Goal: Task Accomplishment & Management: Manage account settings

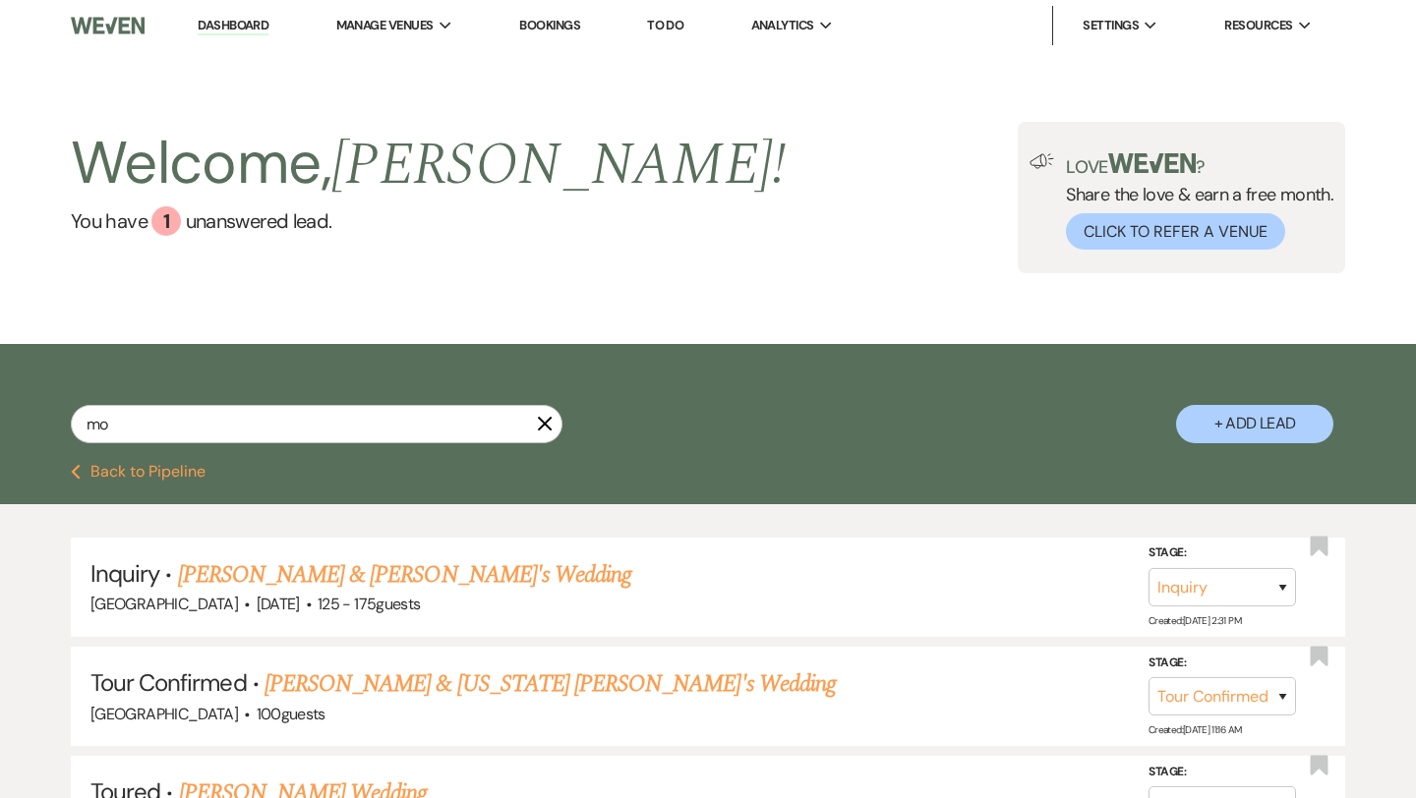
select select "4"
select select "5"
select select "8"
select select "3"
select select "8"
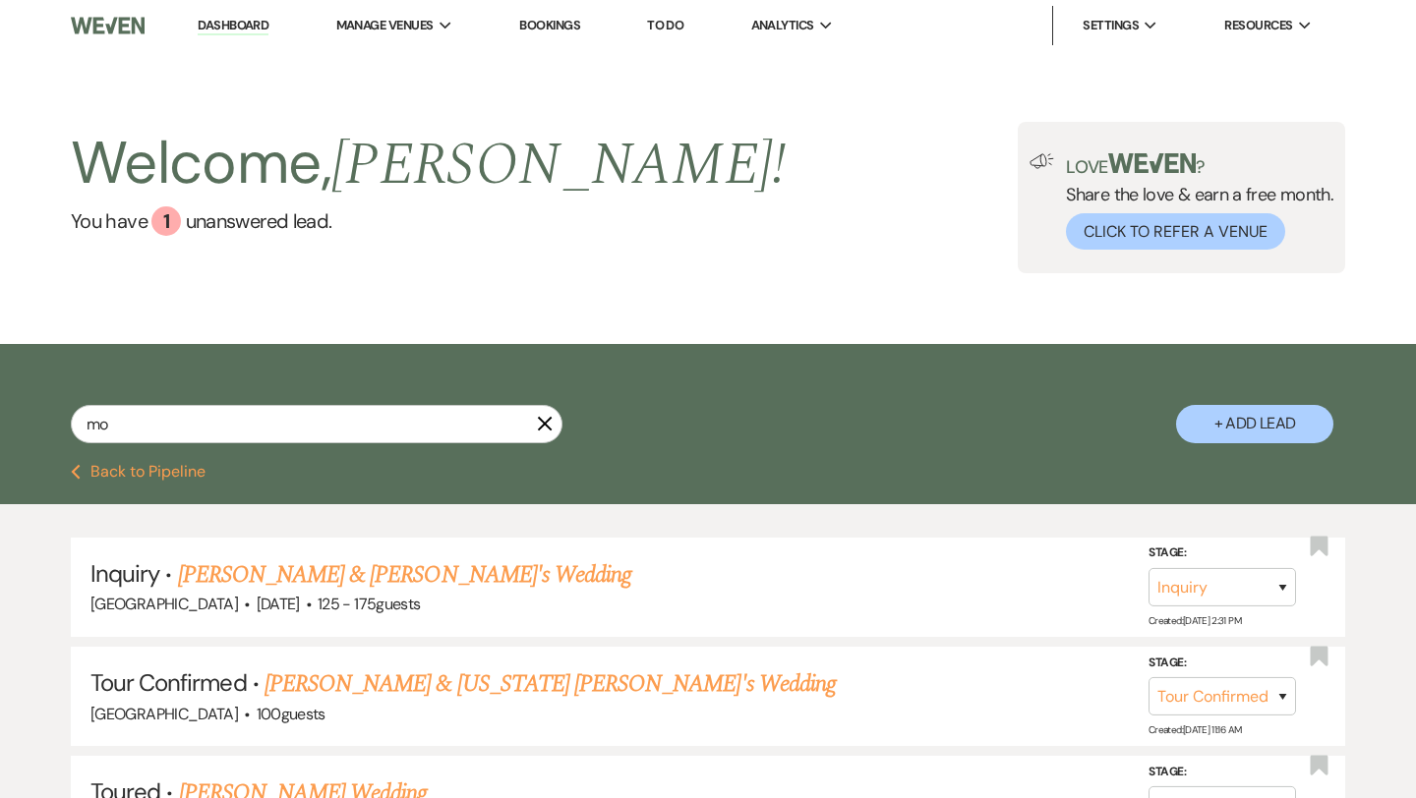
select select "11"
select select "2"
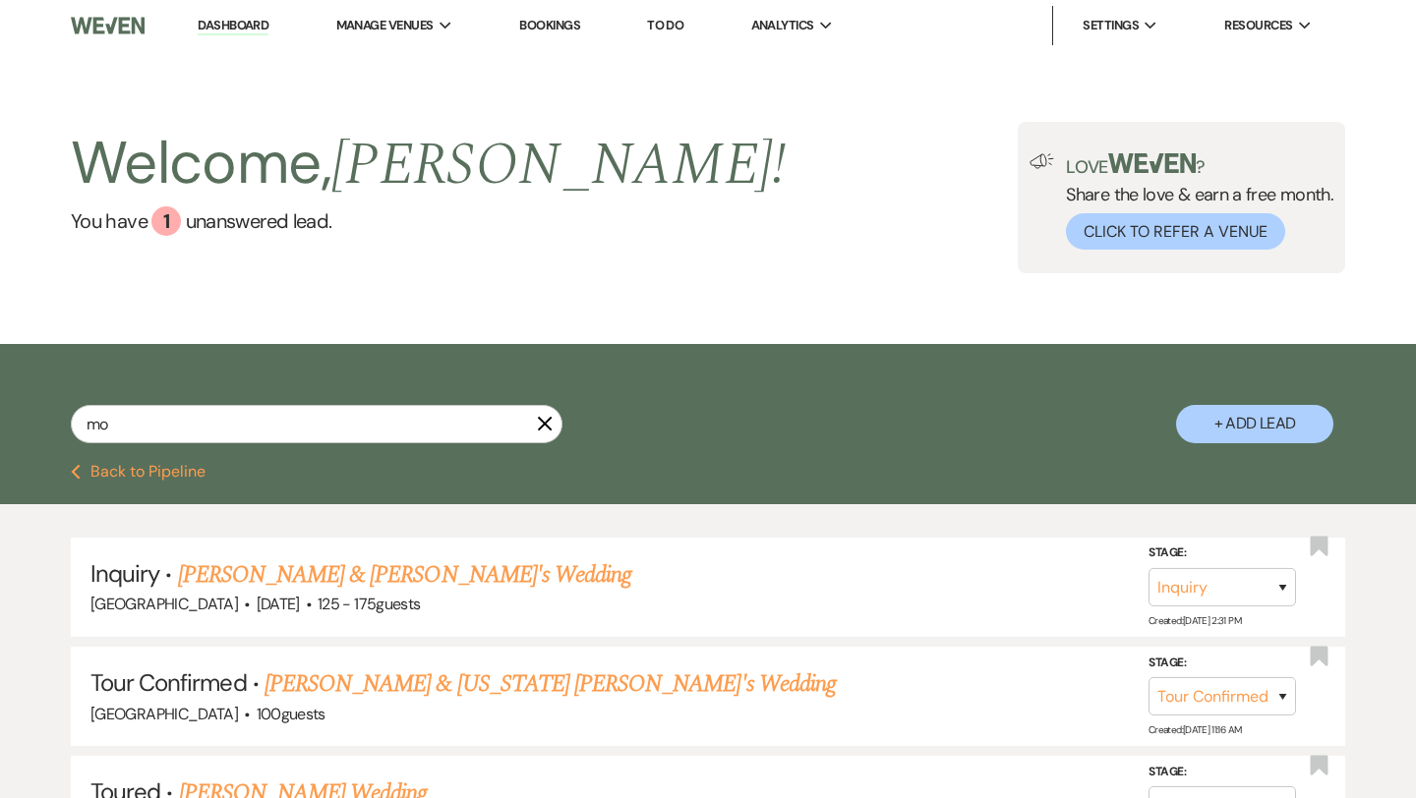
select select "5"
select select "4"
select select "2"
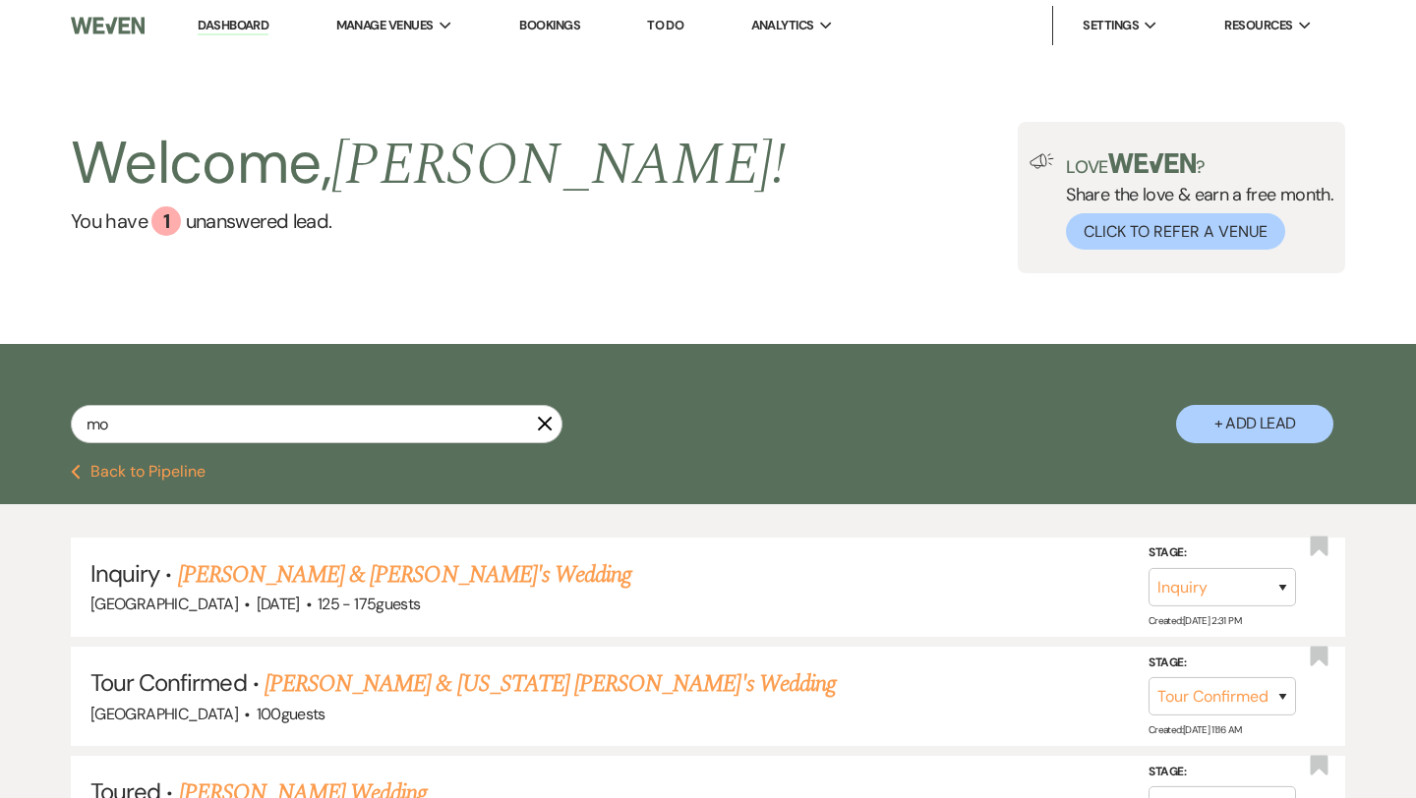
select select "2"
select select "8"
select select "4"
select select "2"
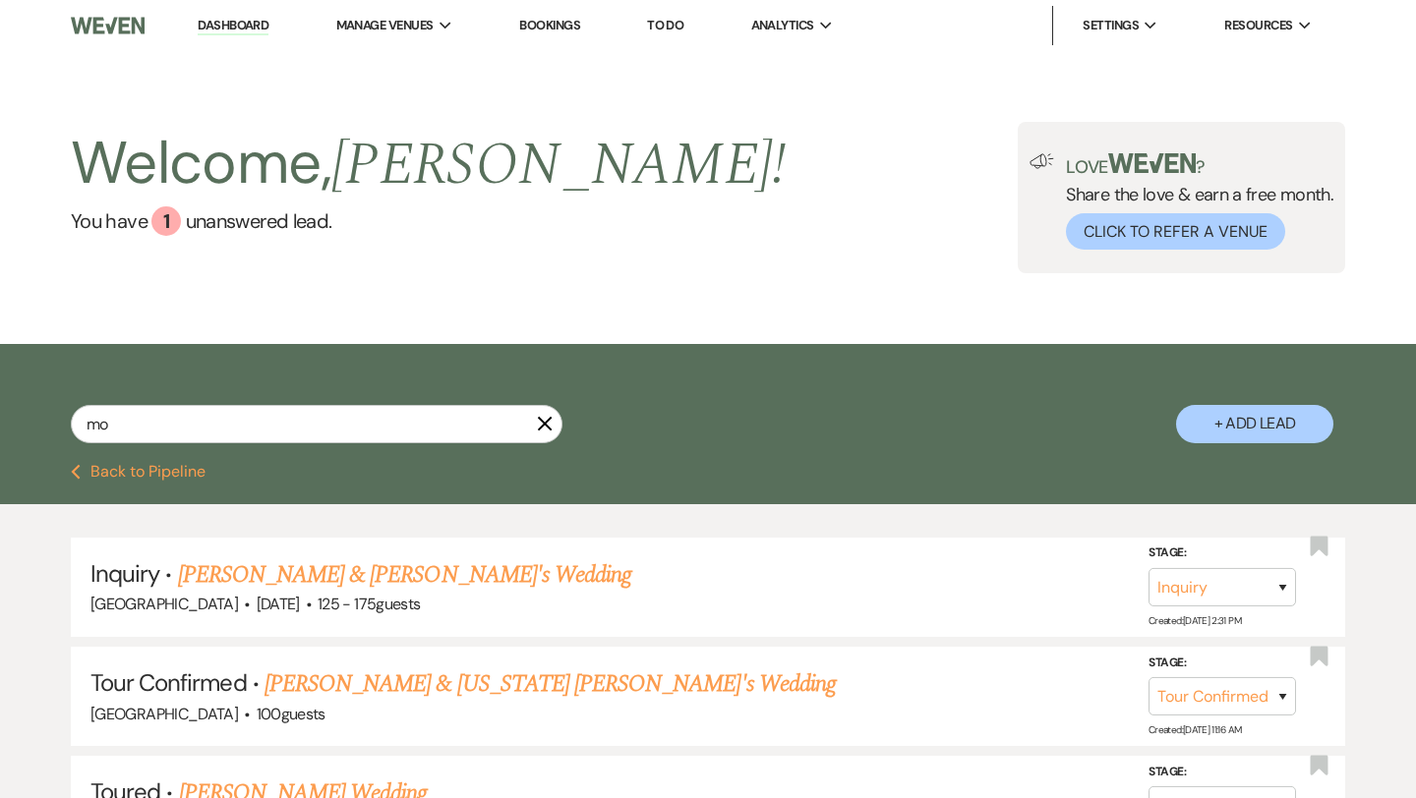
select select "8"
select select "4"
select select "2"
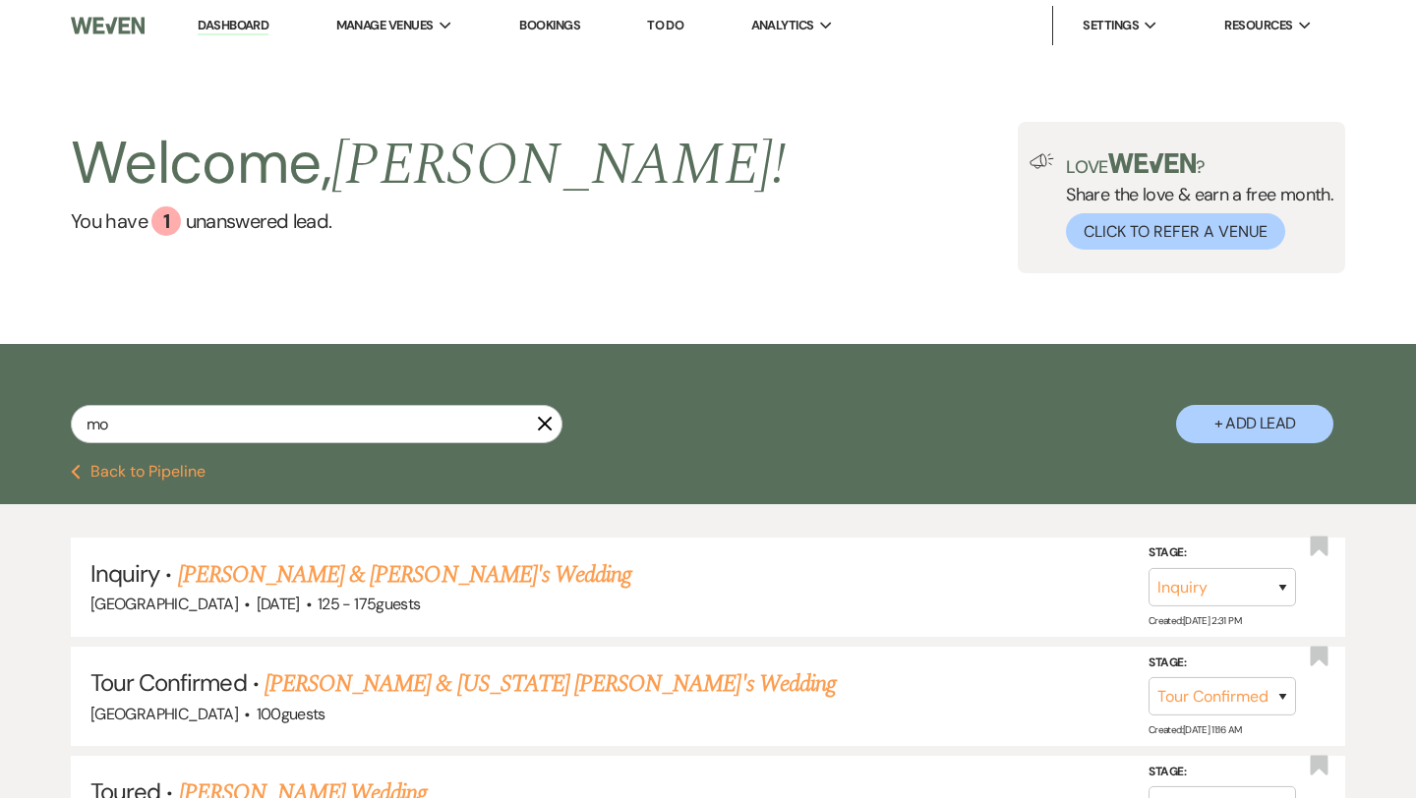
select select "5"
select select "8"
select select "1"
select select "5"
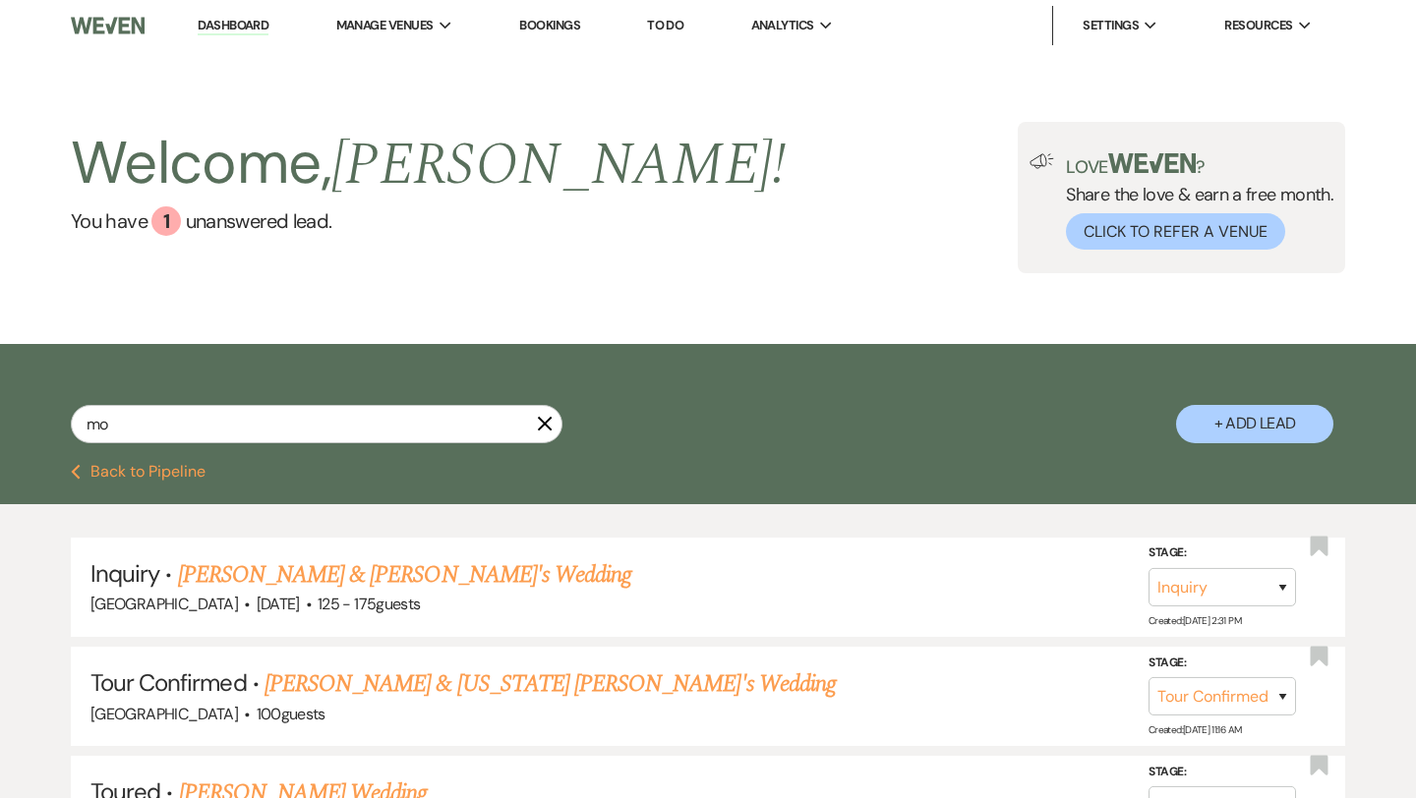
select select "5"
select select "2"
select select "4"
select select "5"
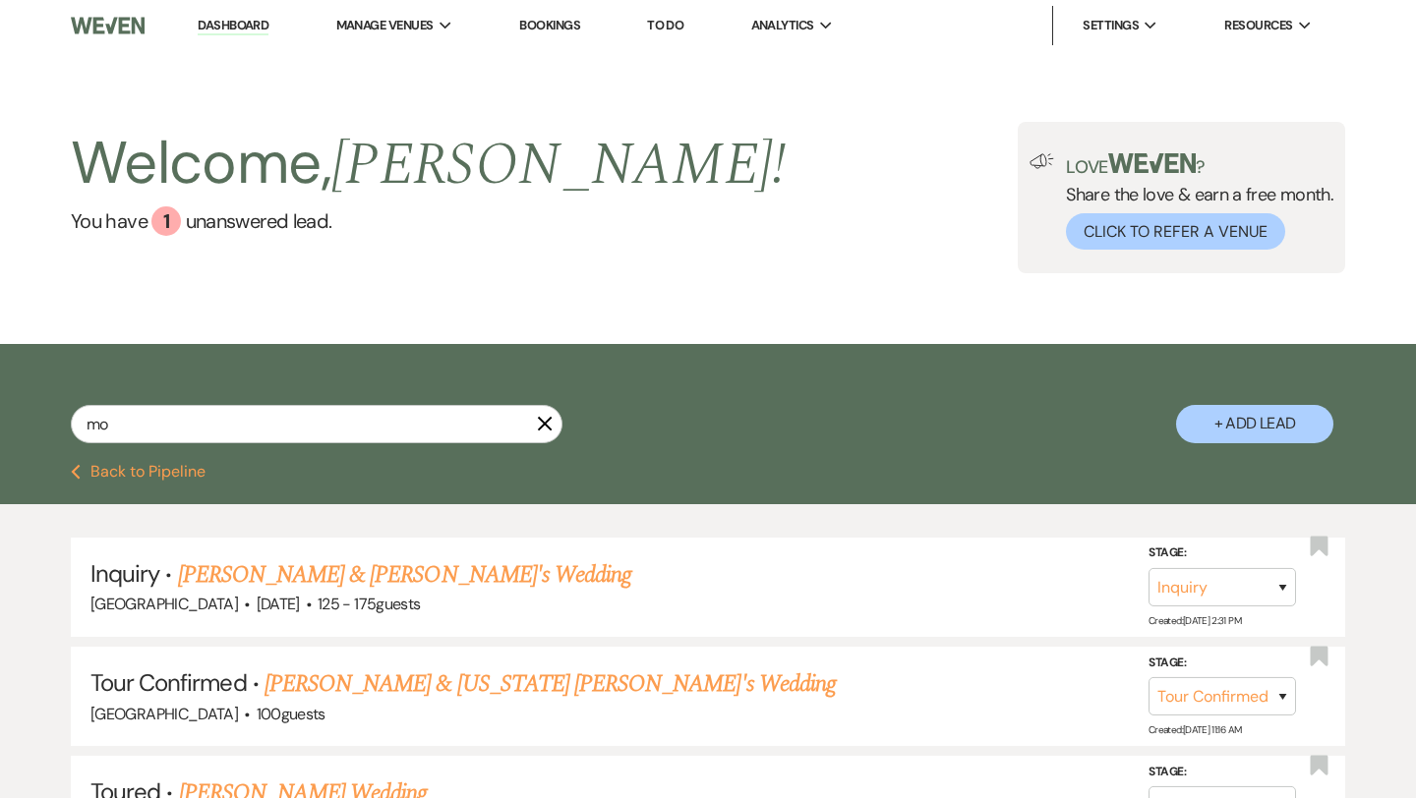
click at [246, 27] on link "Dashboard" at bounding box center [233, 26] width 71 height 19
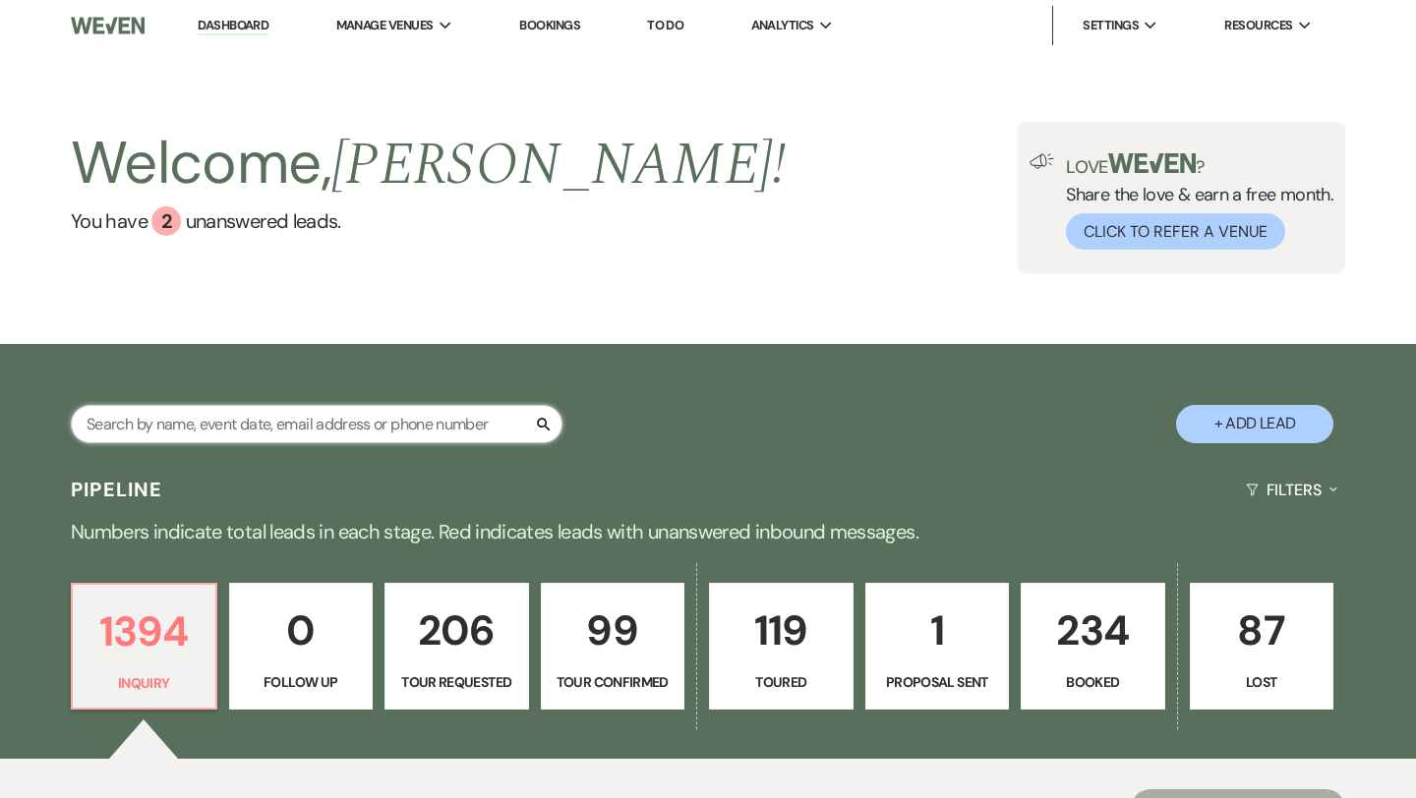
click at [215, 434] on input "text" at bounding box center [317, 424] width 492 height 38
type input "mont"
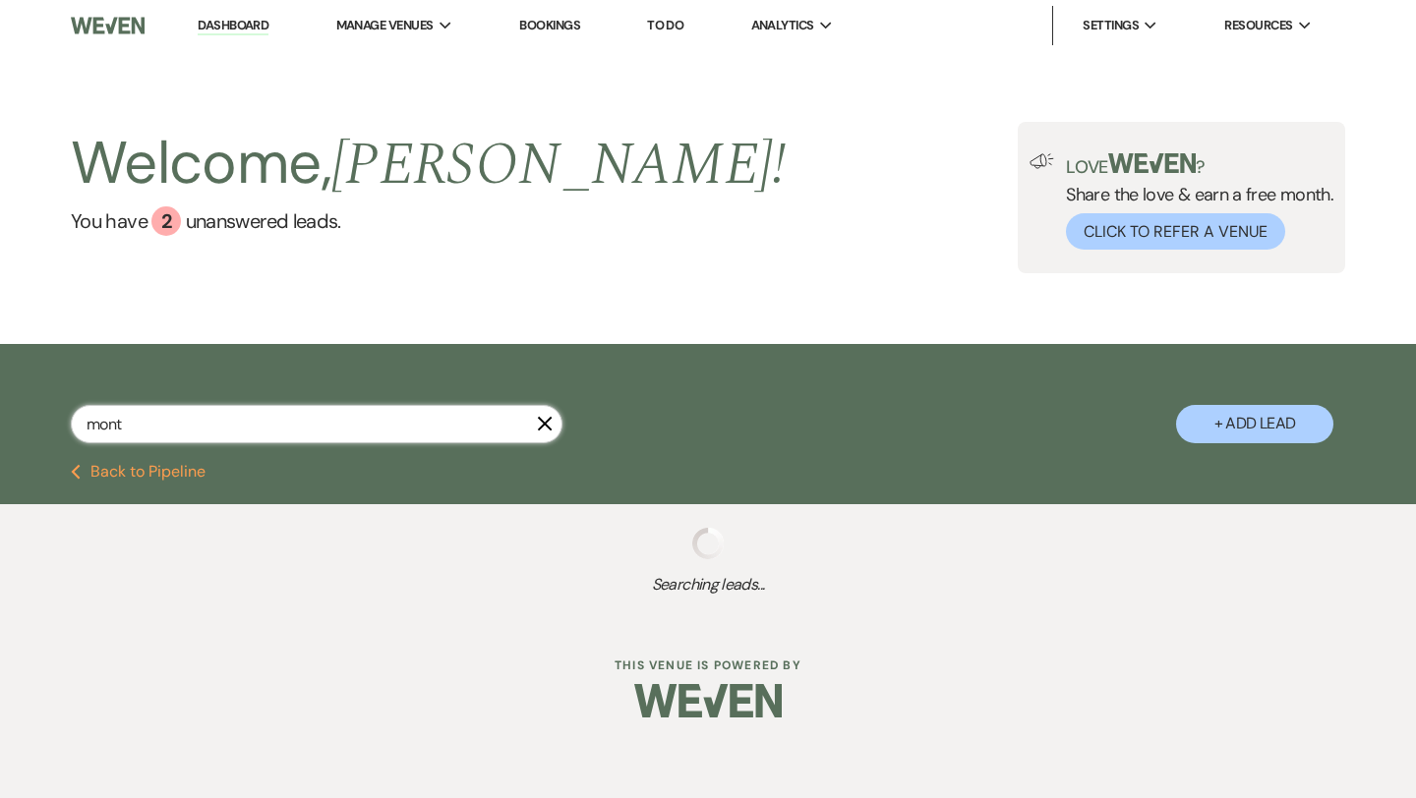
select select "4"
select select "2"
select select "4"
select select "5"
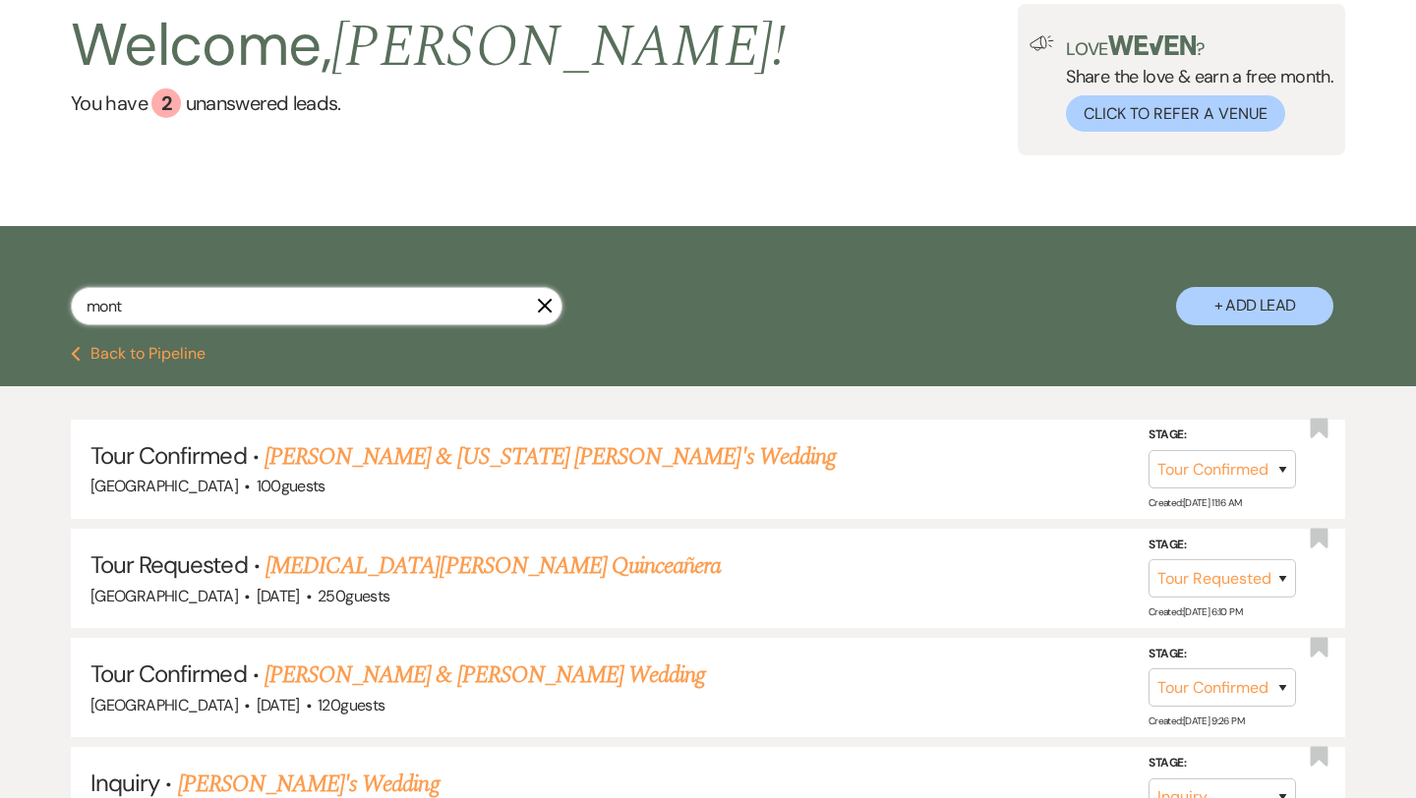
scroll to position [122, 0]
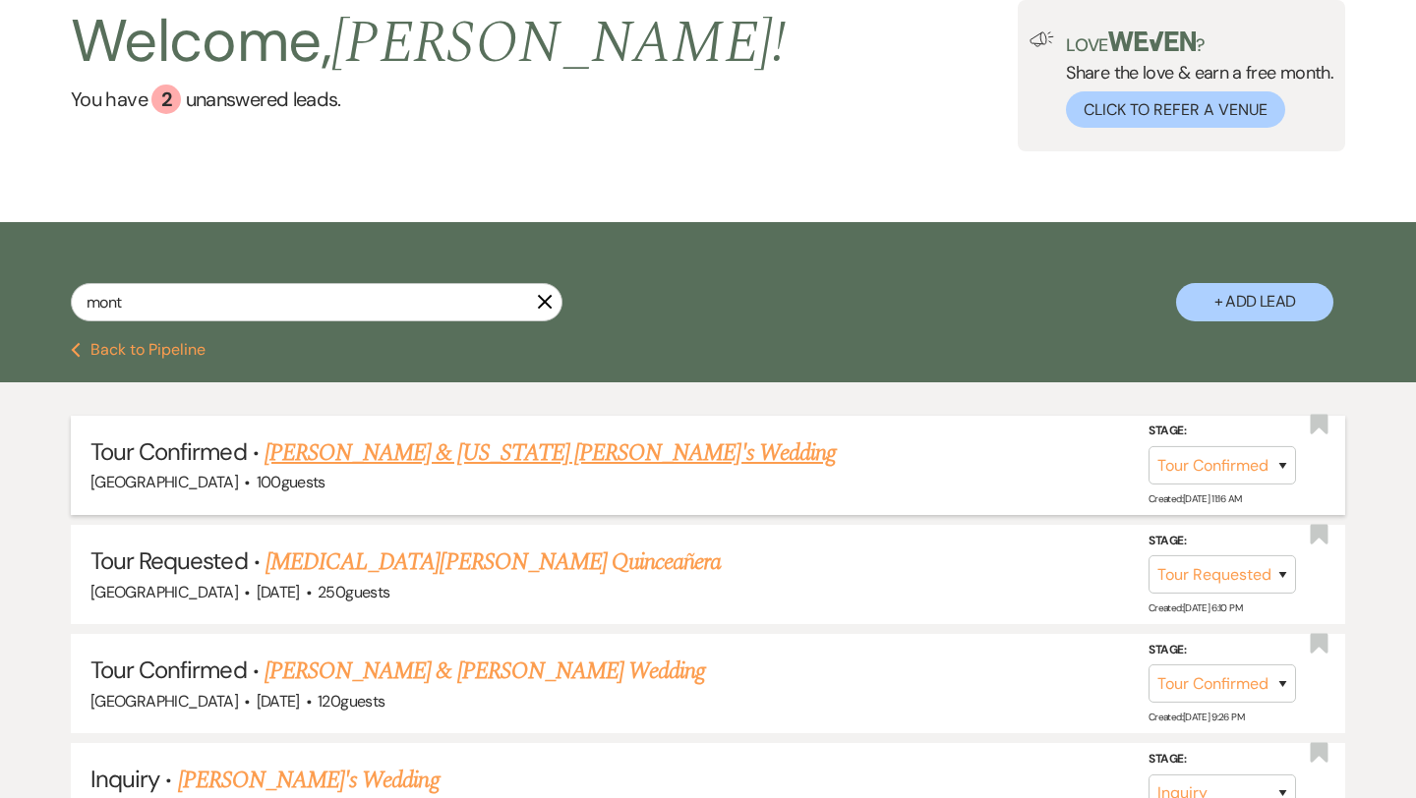
click at [412, 464] on link "[PERSON_NAME] & [US_STATE] [PERSON_NAME]'s Wedding" at bounding box center [550, 453] width 571 height 35
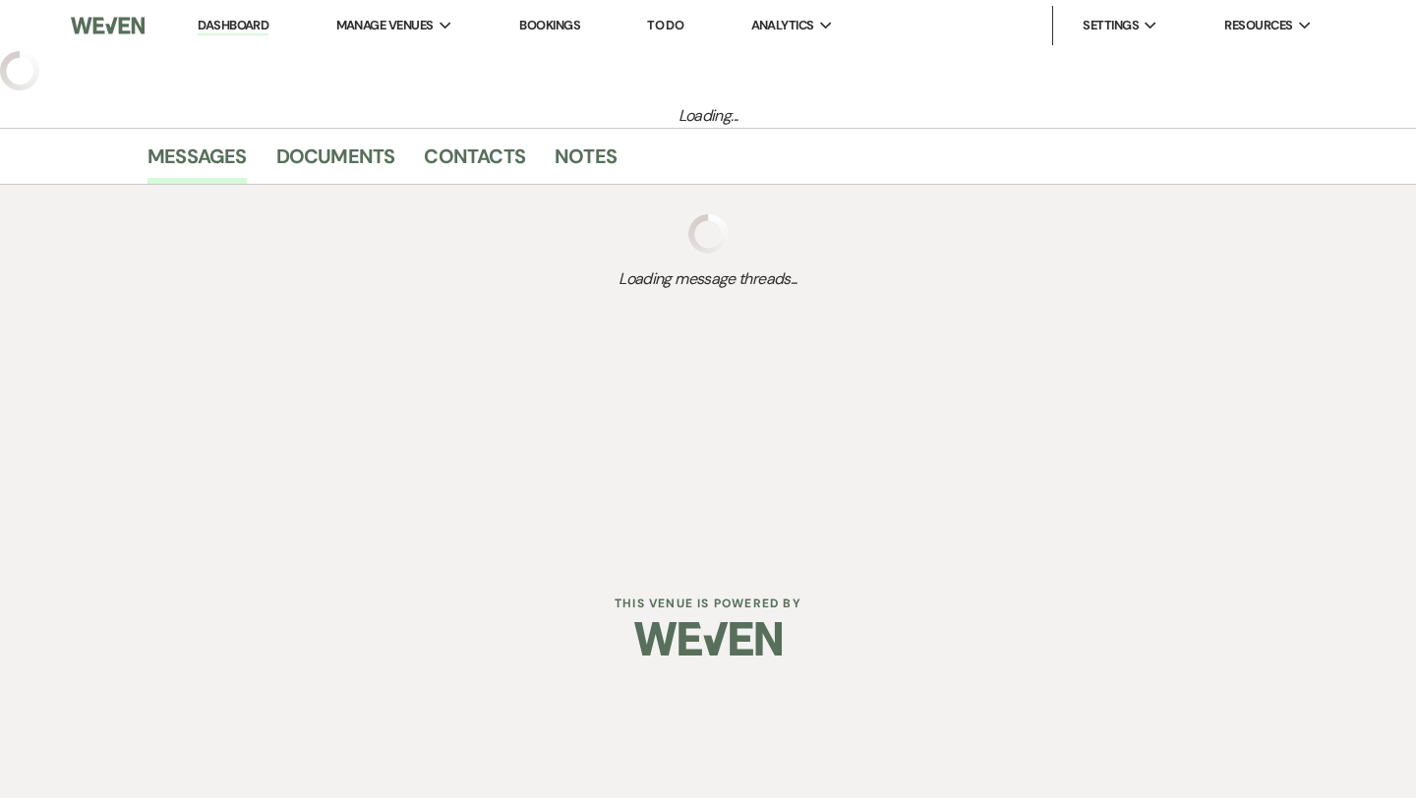
select select "4"
select select "5"
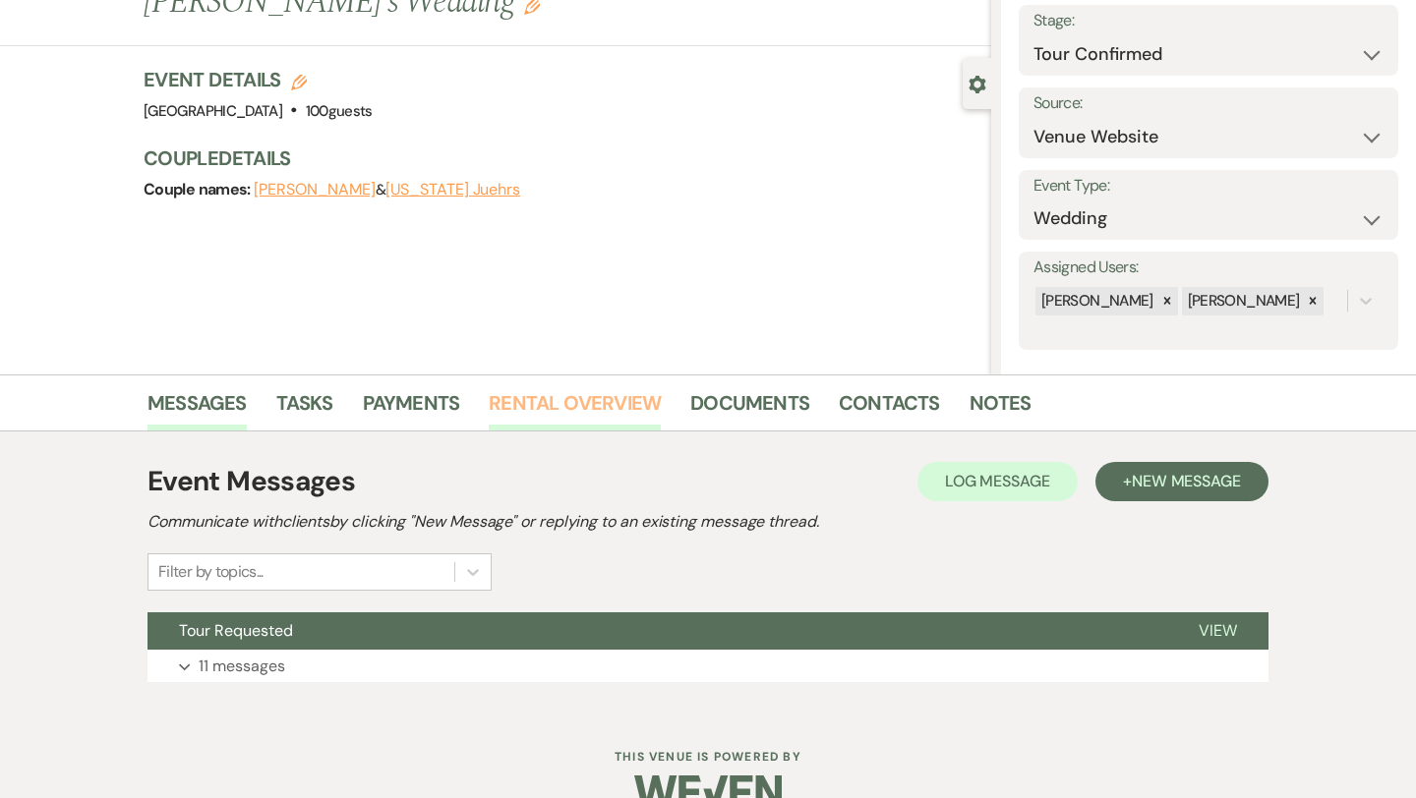
scroll to position [151, 0]
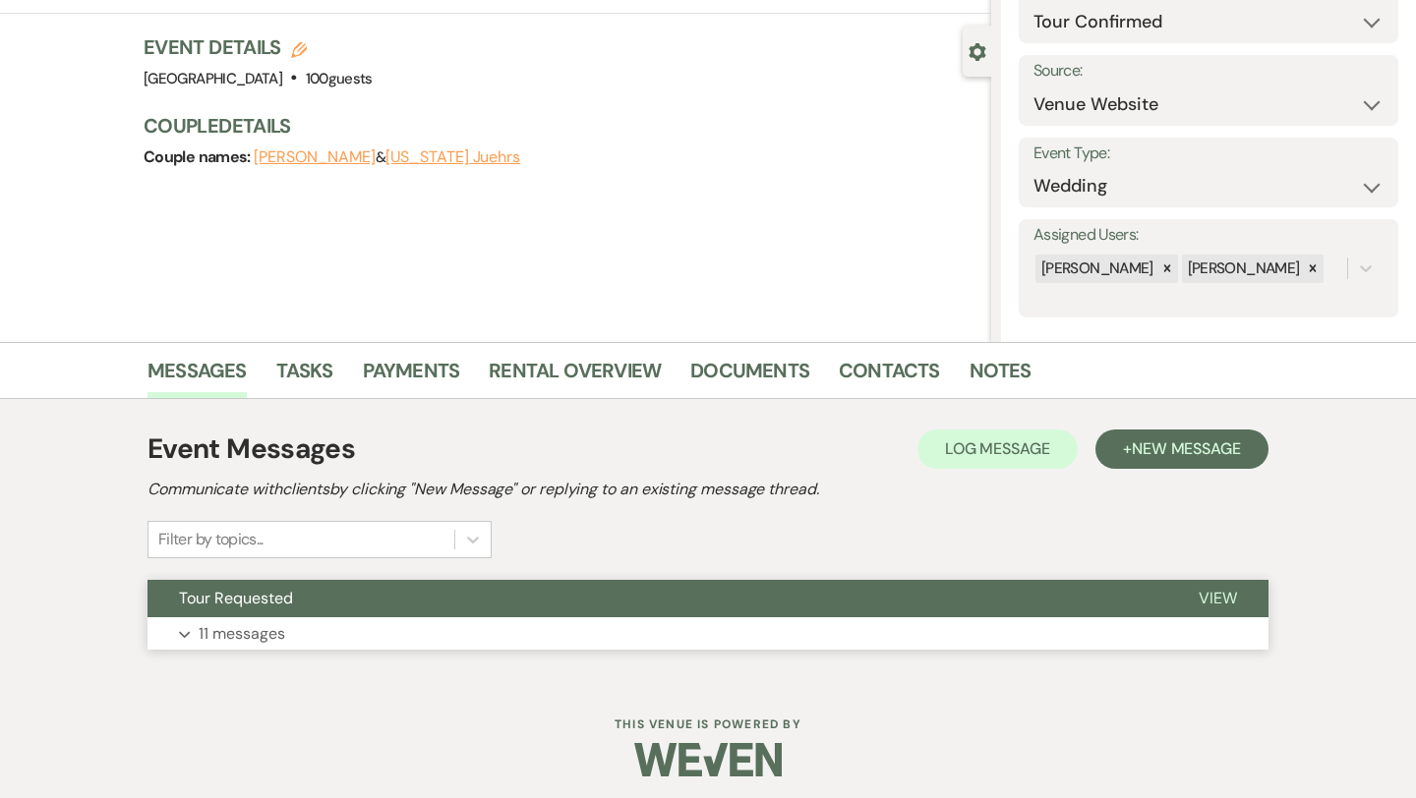
click at [275, 625] on p "11 messages" at bounding box center [242, 634] width 87 height 26
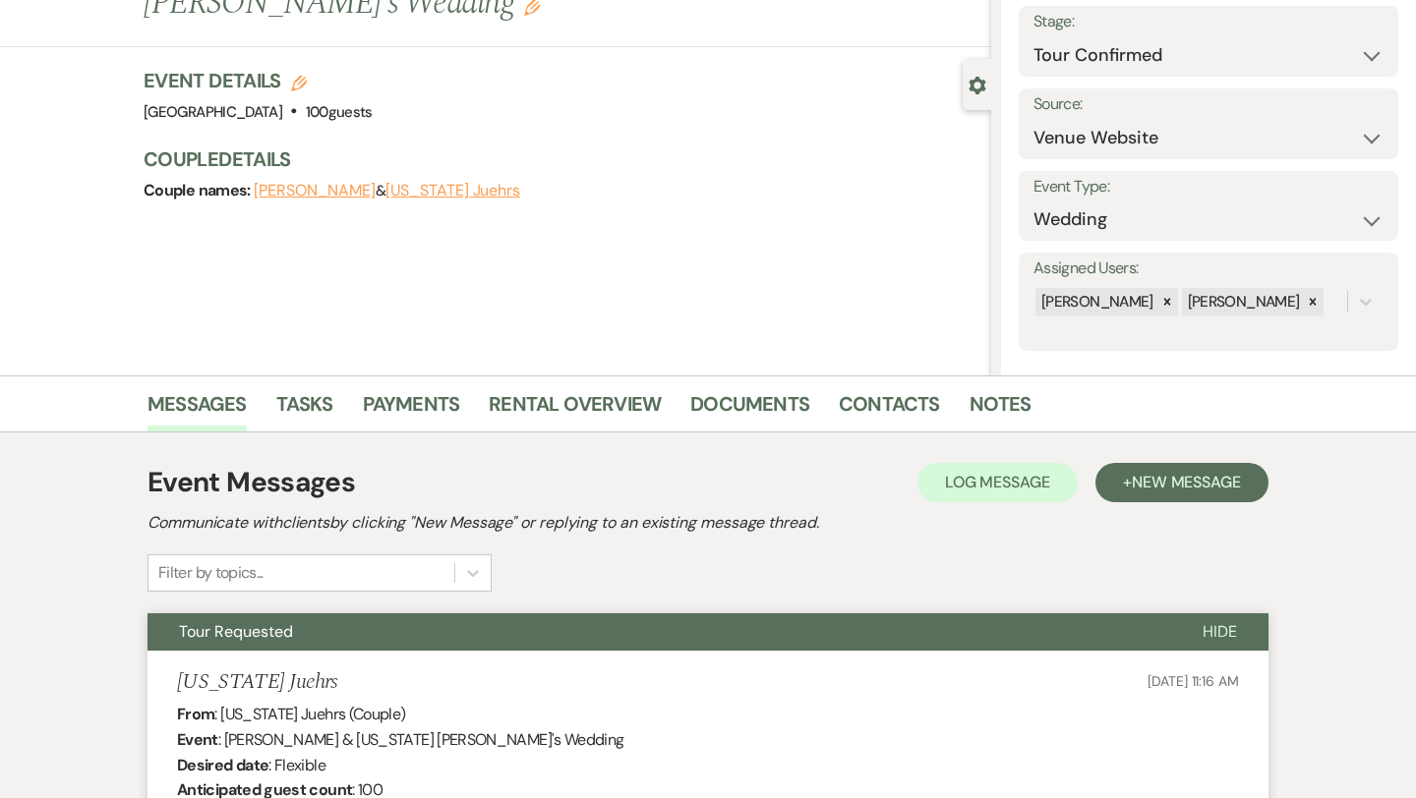
scroll to position [0, 0]
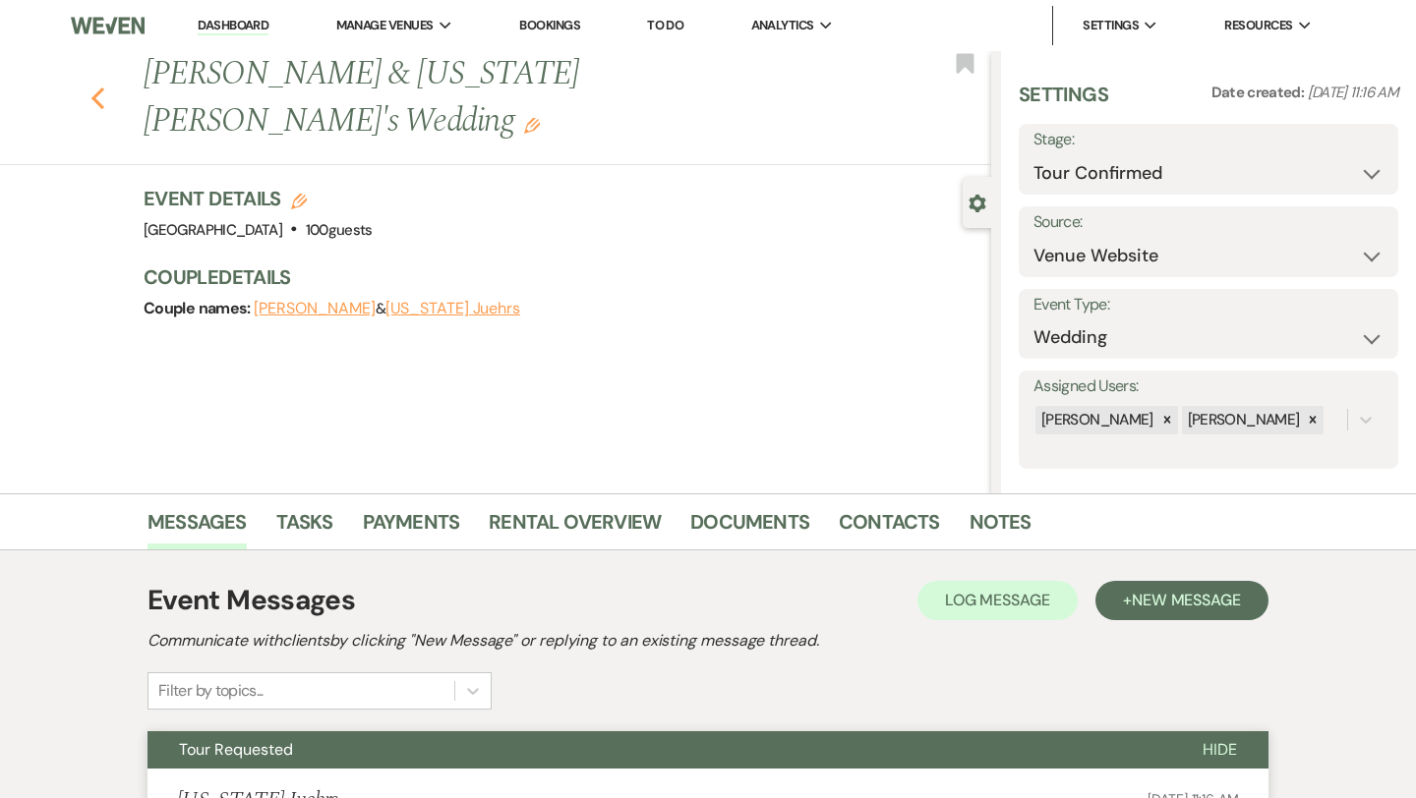
click at [97, 88] on use "button" at bounding box center [97, 99] width 13 height 22
select select "4"
select select "2"
select select "4"
select select "5"
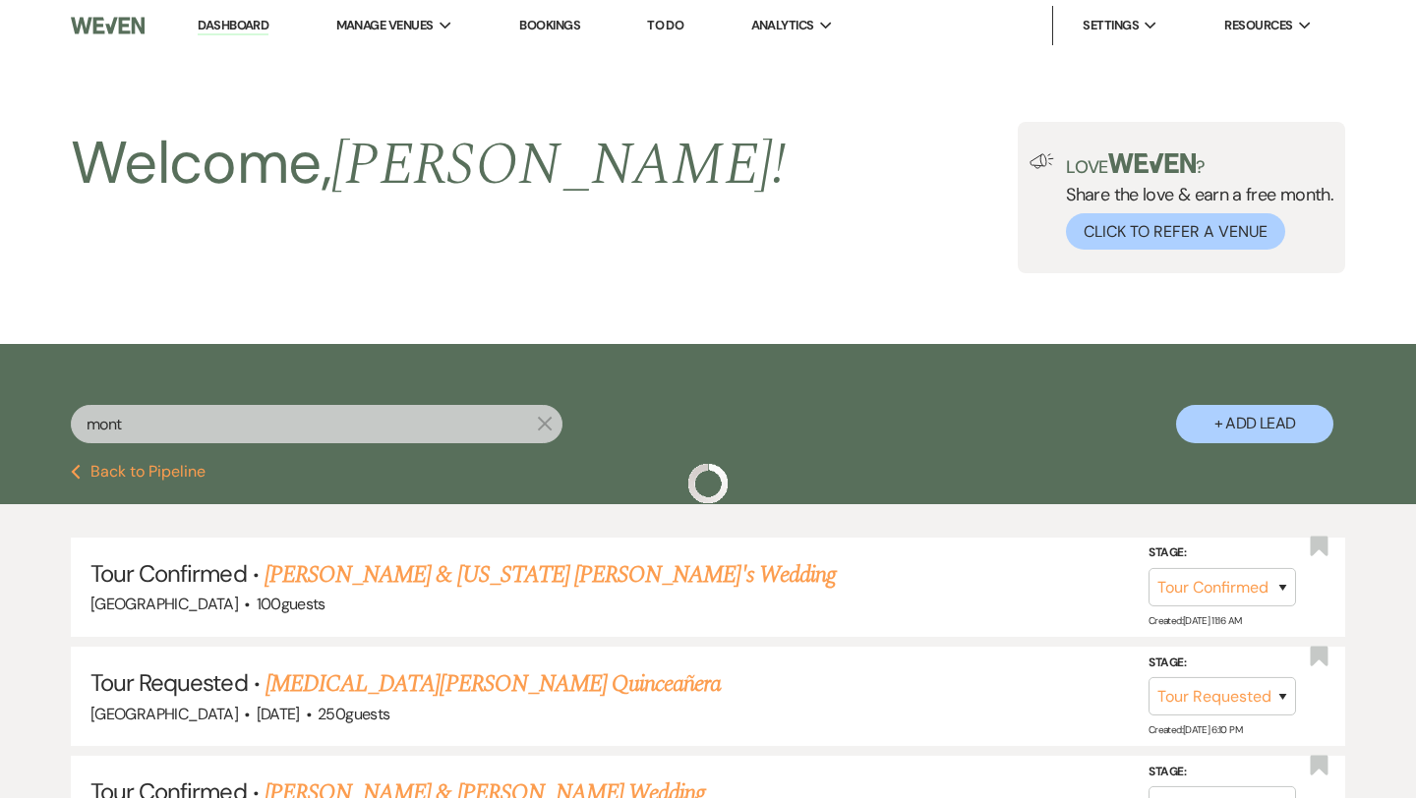
scroll to position [122, 0]
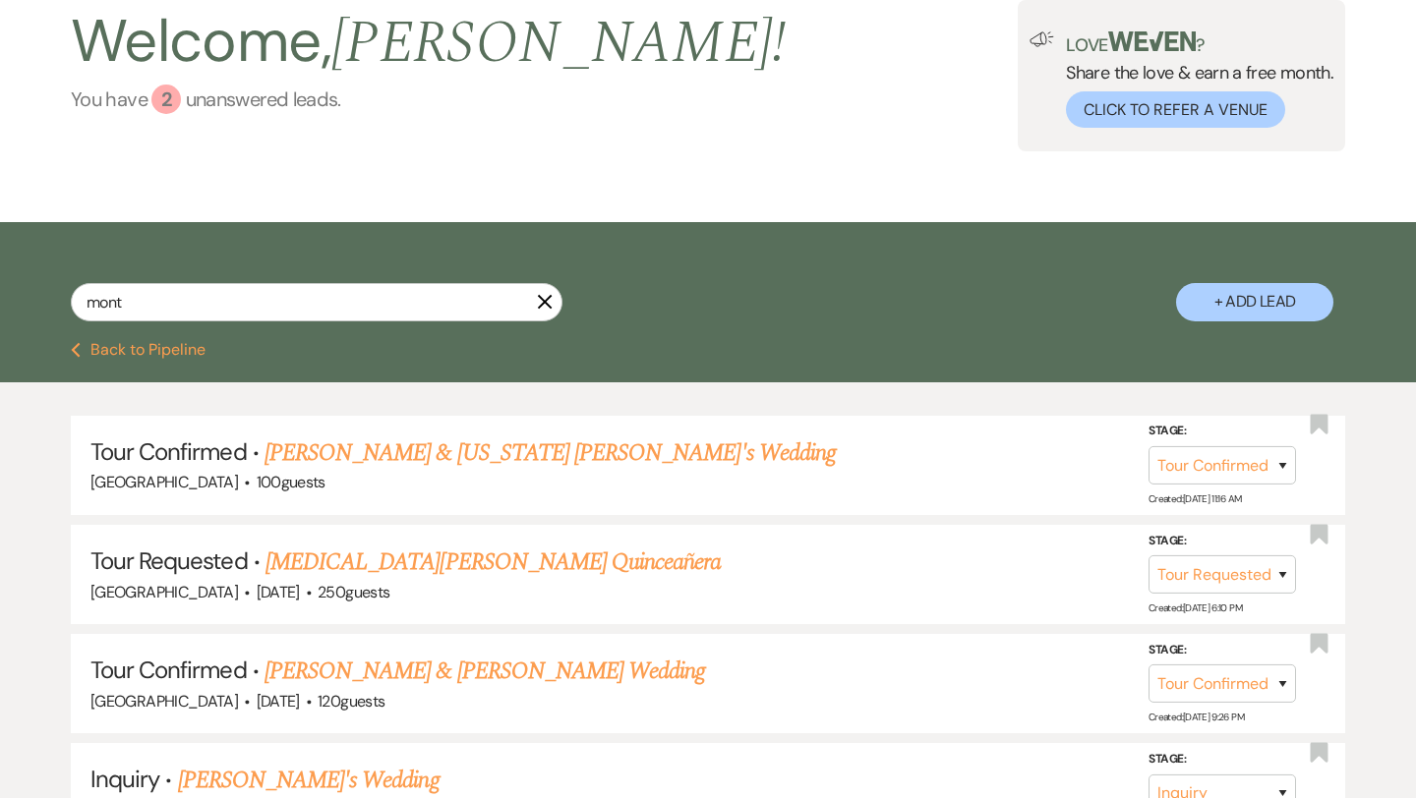
click at [180, 95] on link "You have 2 unanswered lead s ." at bounding box center [428, 99] width 715 height 29
